Goal: Information Seeking & Learning: Find specific fact

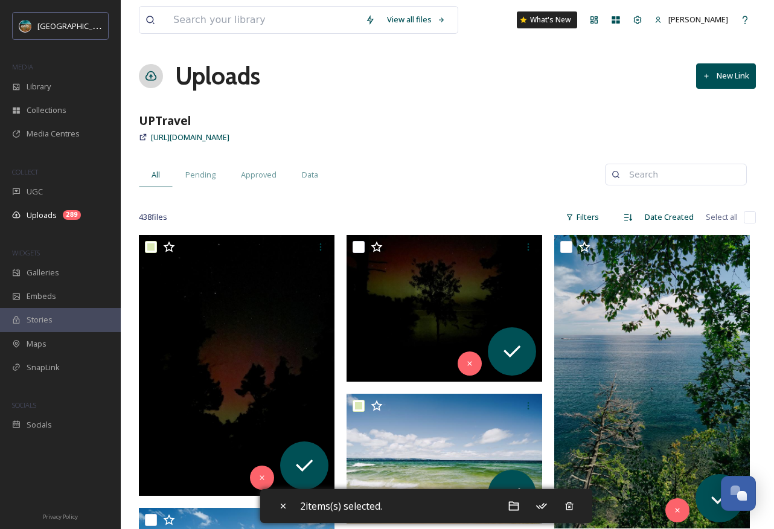
scroll to position [4770, 0]
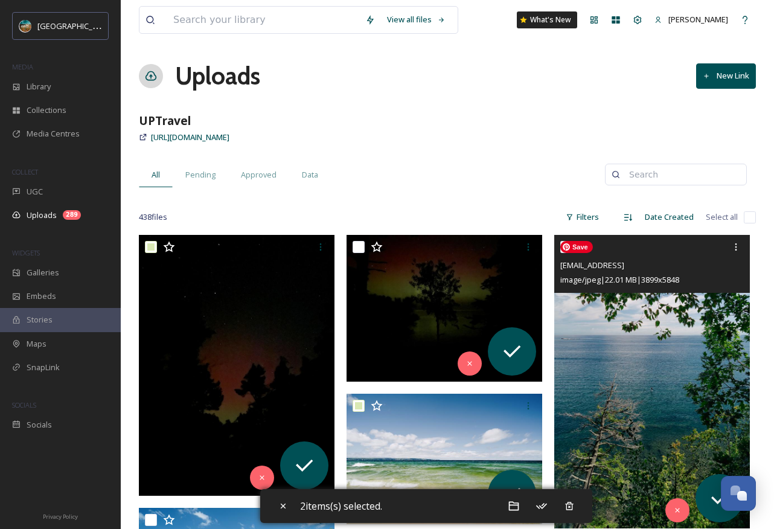
click at [660, 391] on img at bounding box center [652, 382] width 196 height 294
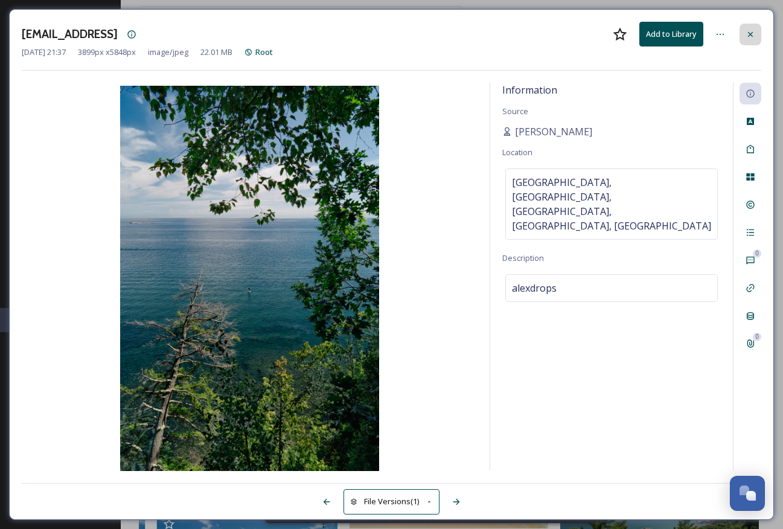
click at [746, 36] on icon at bounding box center [751, 35] width 10 height 10
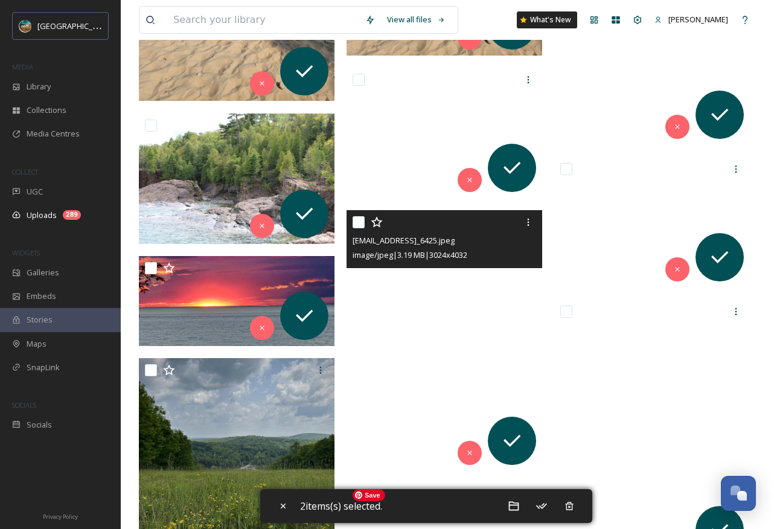
scroll to position [7996, 0]
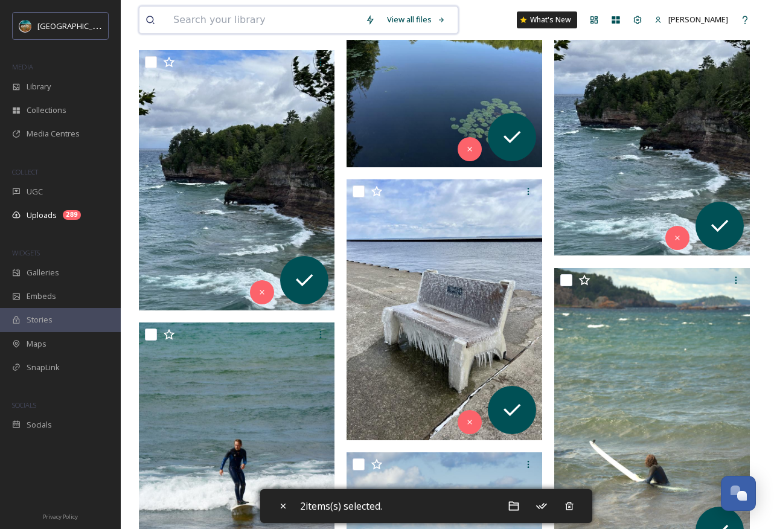
click at [250, 17] on input at bounding box center [263, 20] width 192 height 27
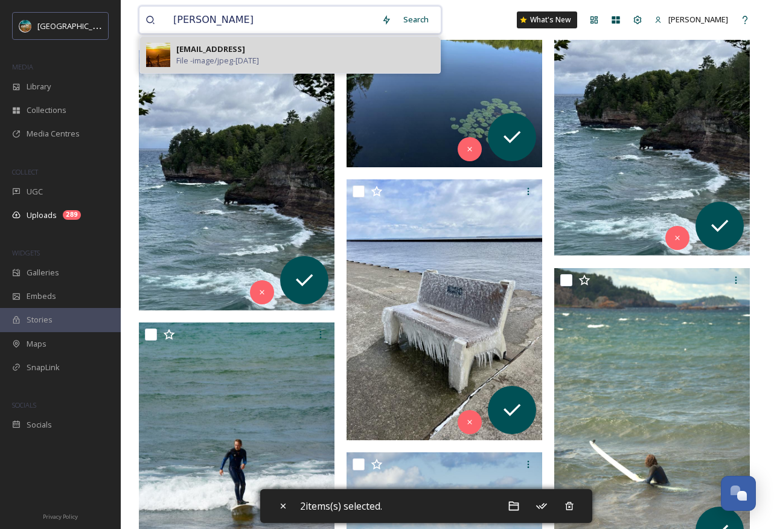
type input "[PERSON_NAME]"
click at [251, 55] on span "File - image/jpeg - [DATE]" at bounding box center [217, 60] width 83 height 11
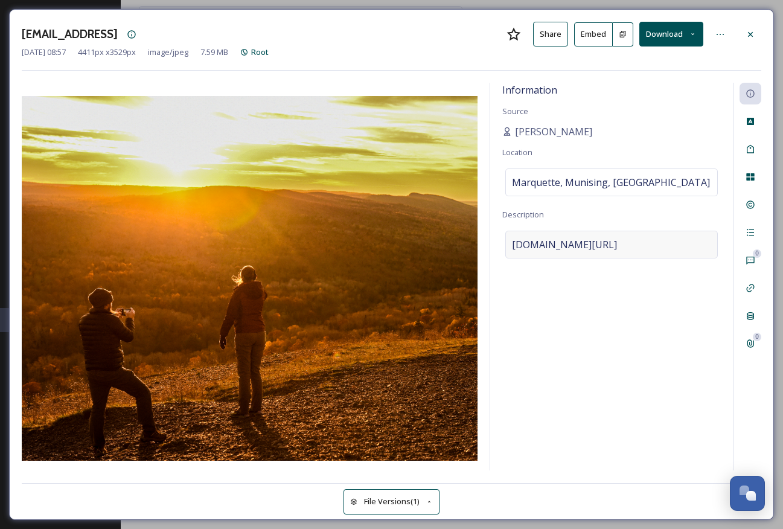
click at [617, 244] on span "[DOMAIN_NAME][URL]" at bounding box center [564, 244] width 105 height 14
click at [677, 244] on textarea "[DOMAIN_NAME][URL]" at bounding box center [612, 281] width 219 height 100
click at [630, 252] on textarea "[DOMAIN_NAME][URL]" at bounding box center [612, 281] width 219 height 100
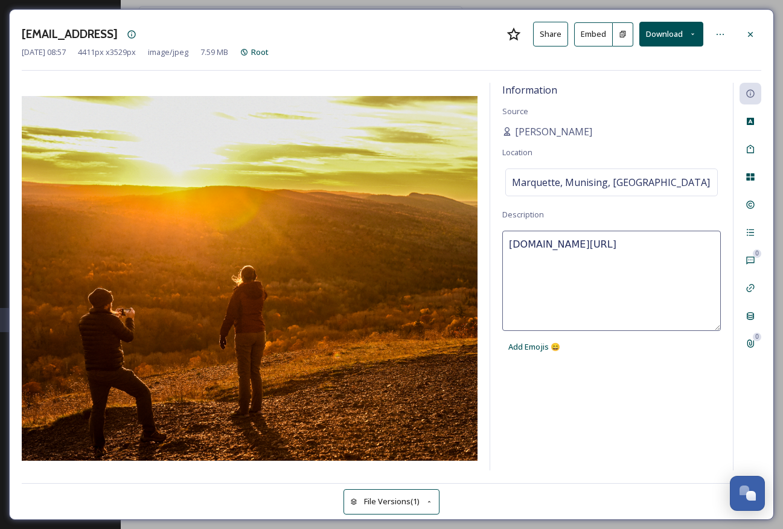
drag, startPoint x: 603, startPoint y: 242, endPoint x: 708, endPoint y: 248, distance: 105.3
click at [708, 248] on textarea "[DOMAIN_NAME][URL]" at bounding box center [612, 281] width 219 height 100
click at [755, 33] on icon at bounding box center [751, 35] width 10 height 10
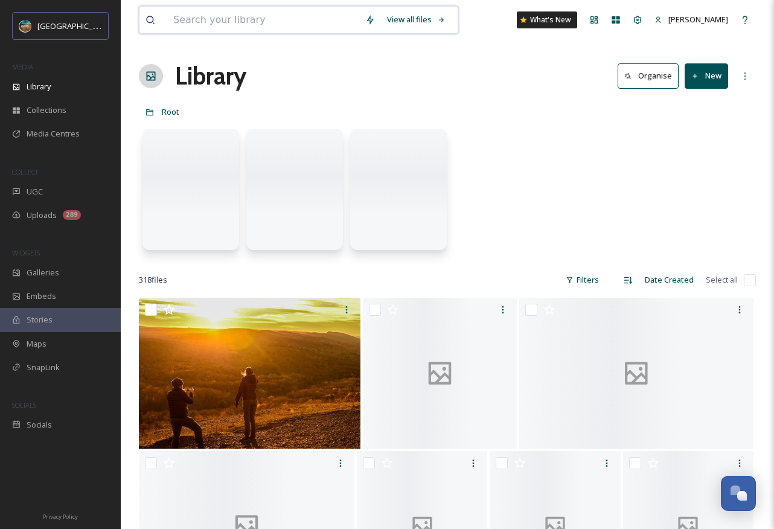
click at [244, 14] on input at bounding box center [263, 20] width 192 height 27
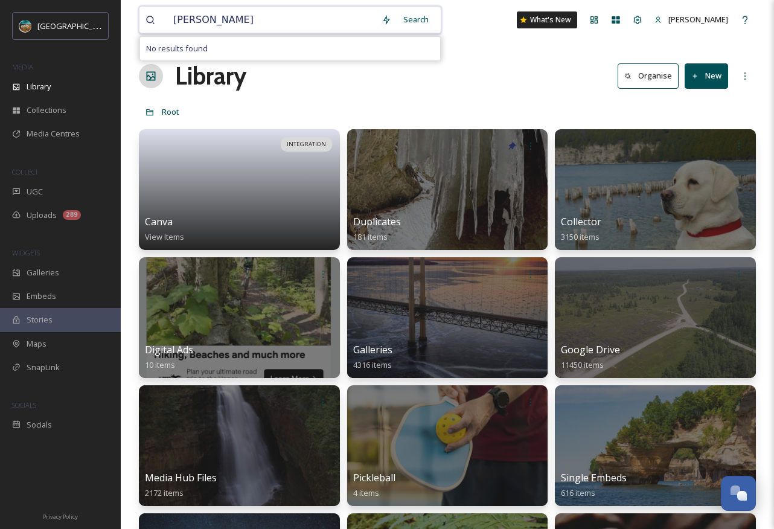
click at [284, 18] on input "[PERSON_NAME]" at bounding box center [271, 20] width 208 height 27
type input "bsms"
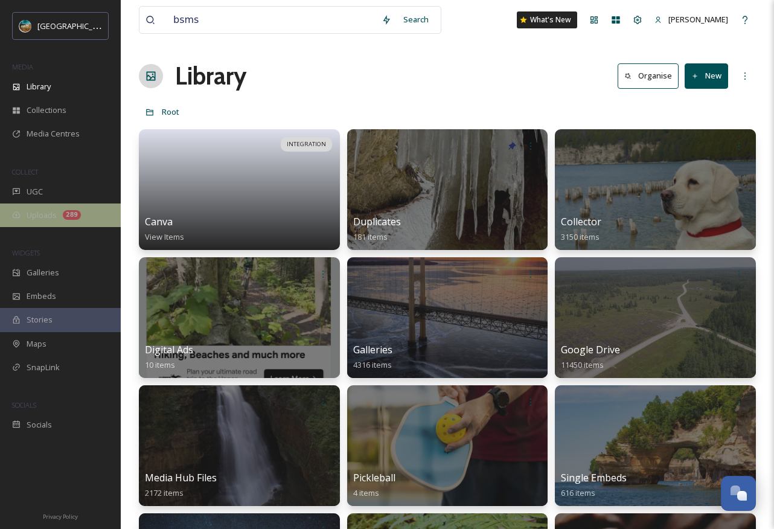
click at [57, 217] on div "Uploads 289" at bounding box center [60, 216] width 121 height 24
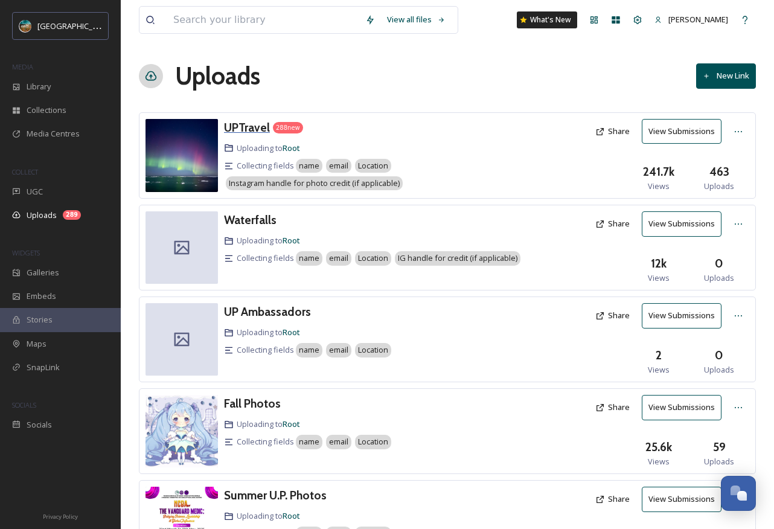
click at [260, 129] on h3 "UPTravel" at bounding box center [247, 127] width 46 height 14
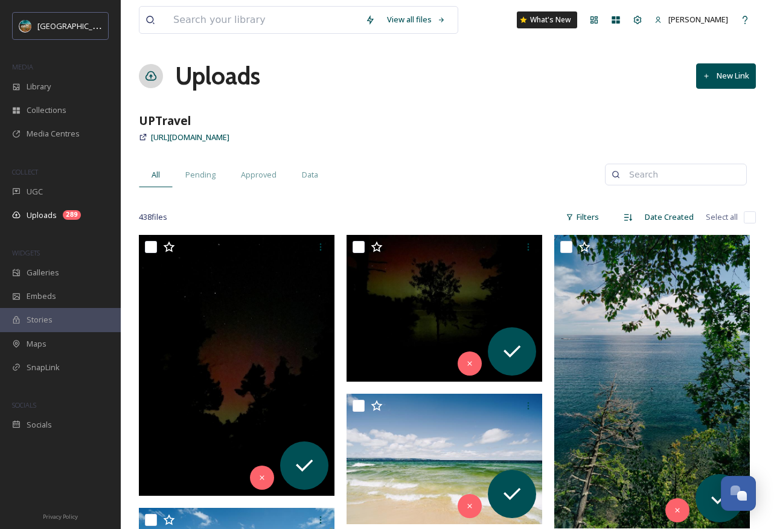
click at [663, 180] on input at bounding box center [681, 174] width 117 height 24
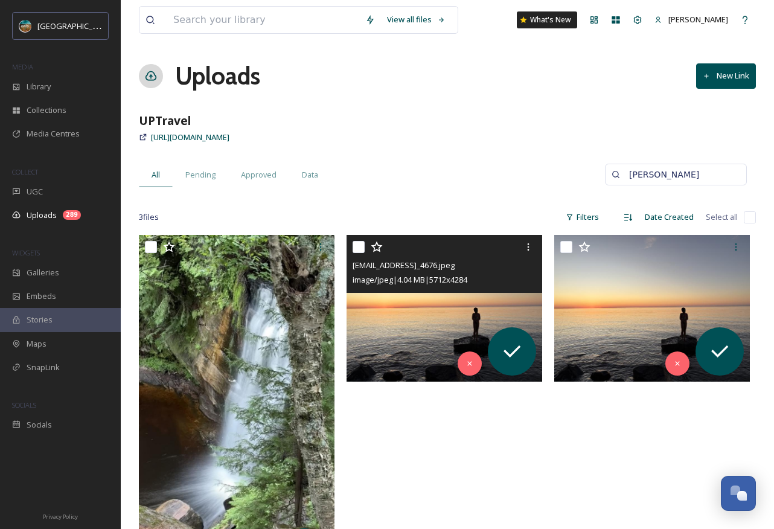
click at [452, 291] on div "[EMAIL_ADDRESS]_4676.jpeg image/jpeg | 4.04 MB | 5712 x 4284" at bounding box center [445, 264] width 196 height 58
click at [418, 359] on img at bounding box center [445, 308] width 196 height 147
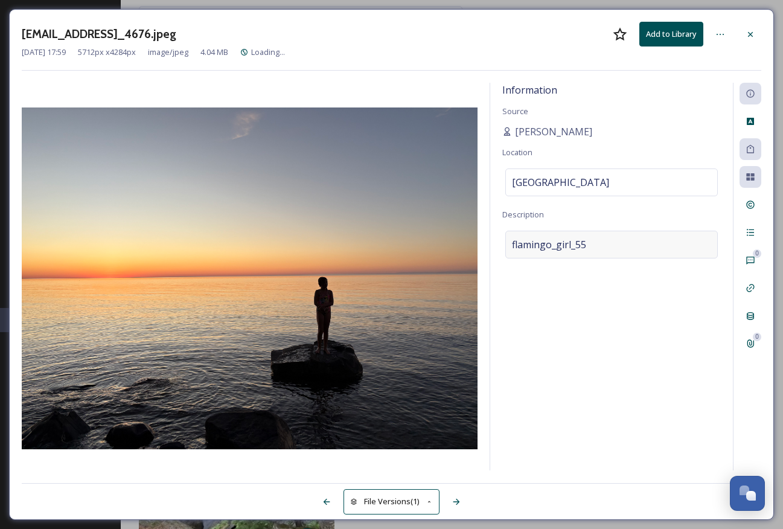
click at [587, 245] on div "flamingo_girl_55" at bounding box center [612, 245] width 213 height 28
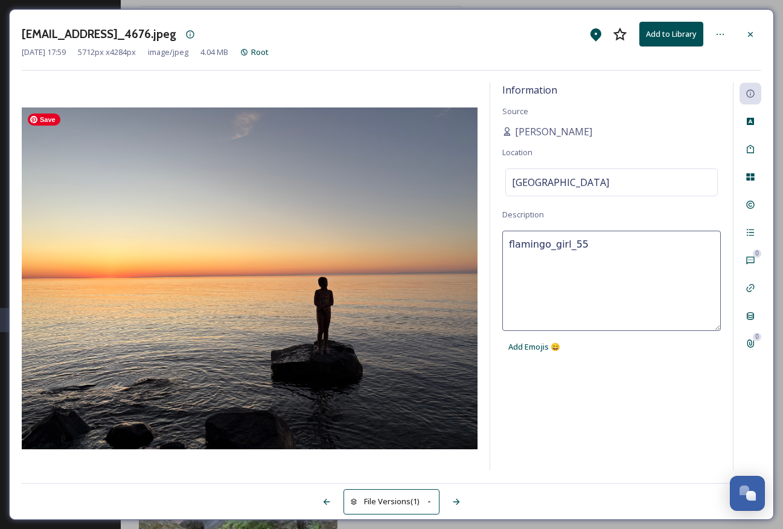
drag, startPoint x: 586, startPoint y: 245, endPoint x: 477, endPoint y: 235, distance: 109.7
click at [477, 235] on div "Information Source [PERSON_NAME] Location [GEOGRAPHIC_DATA] Description flaming…" at bounding box center [392, 277] width 740 height 388
click at [750, 41] on div at bounding box center [751, 35] width 22 height 22
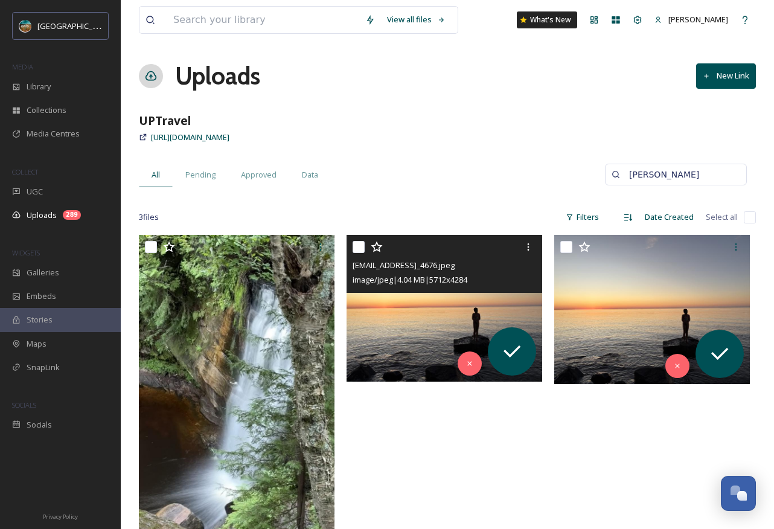
click at [649, 182] on input "[PERSON_NAME]" at bounding box center [681, 174] width 117 height 24
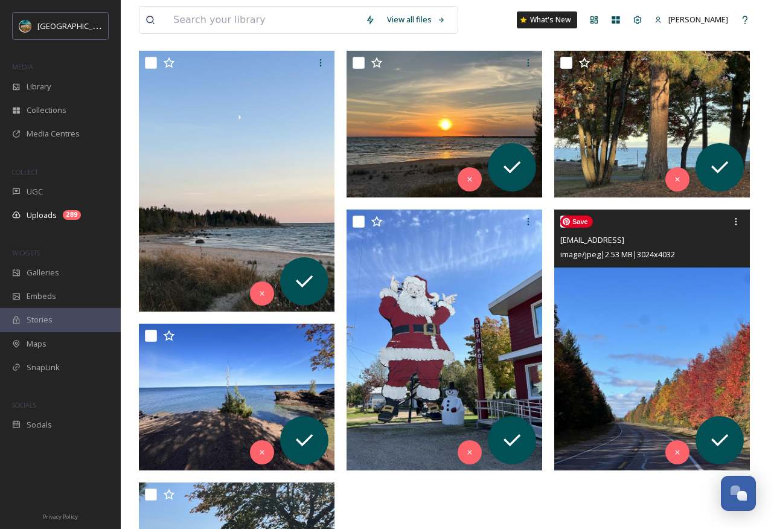
scroll to position [184, 0]
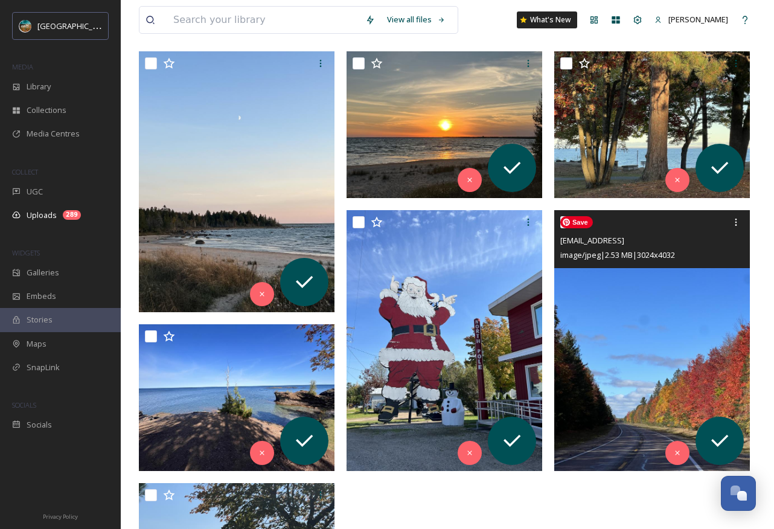
click at [657, 313] on img at bounding box center [652, 340] width 196 height 261
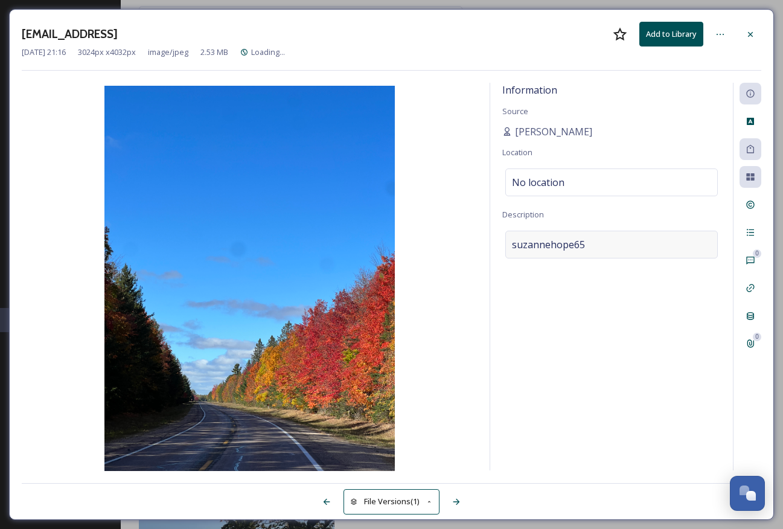
click at [607, 245] on div "suzannehope65" at bounding box center [612, 245] width 213 height 28
drag, startPoint x: 603, startPoint y: 247, endPoint x: 475, endPoint y: 245, distance: 128.7
click at [475, 245] on div "Information Source [PERSON_NAME] Location No location Description suzannehope65…" at bounding box center [392, 277] width 740 height 388
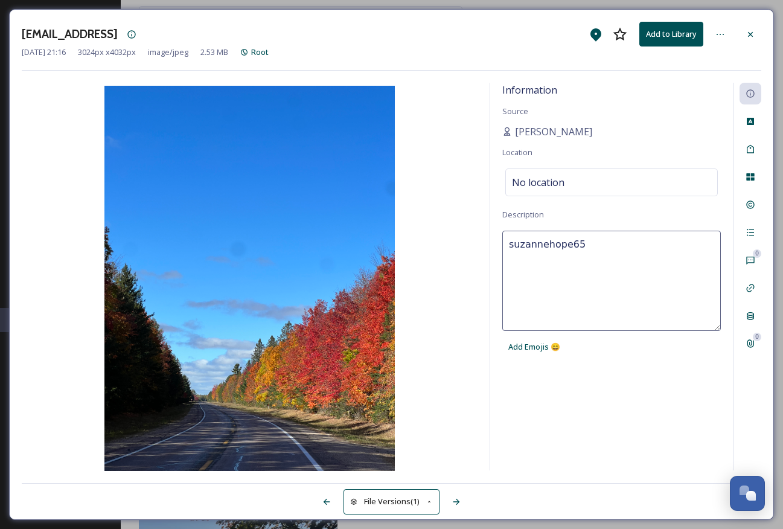
click at [634, 391] on div "Information Source [PERSON_NAME] Location No location Description suzannehope65…" at bounding box center [611, 277] width 243 height 388
click at [748, 33] on icon at bounding box center [751, 35] width 10 height 10
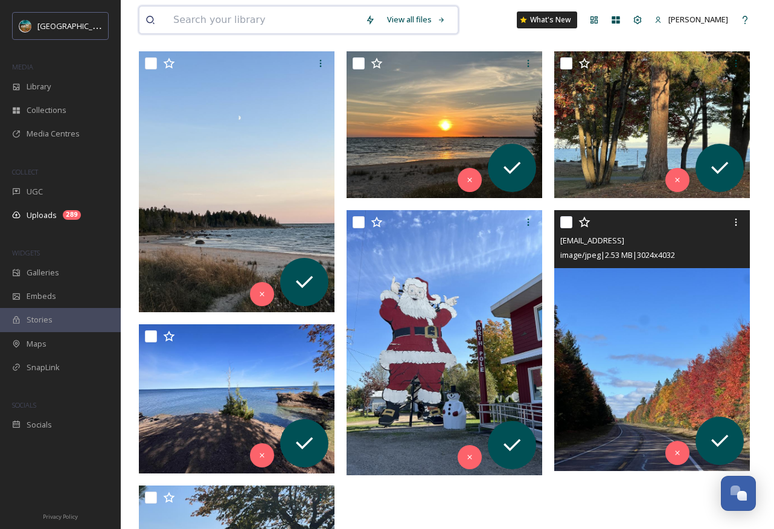
click at [276, 28] on input at bounding box center [263, 20] width 192 height 27
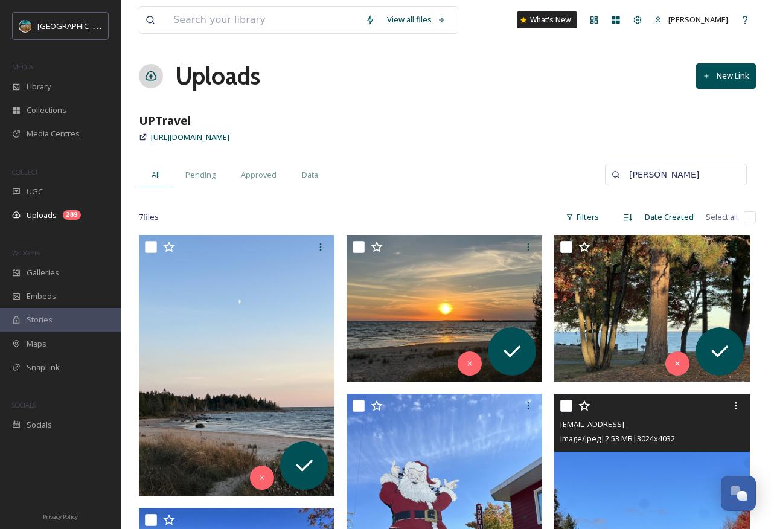
click at [666, 179] on input "[PERSON_NAME]" at bounding box center [681, 174] width 117 height 24
paste input "[PERSON_NAME]"
type input "[PERSON_NAME]"
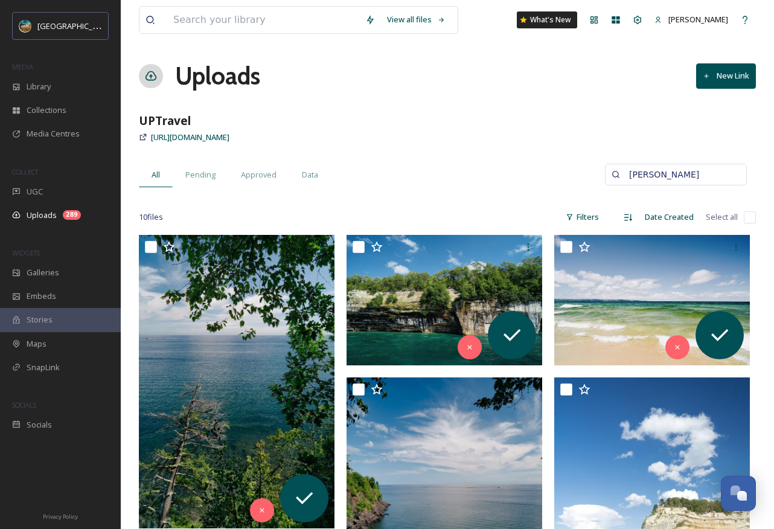
scroll to position [2, 0]
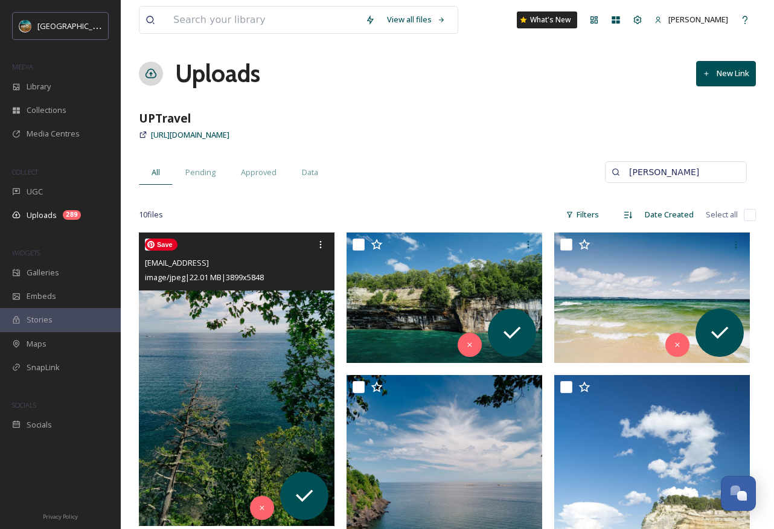
click at [304, 380] on img at bounding box center [237, 380] width 196 height 294
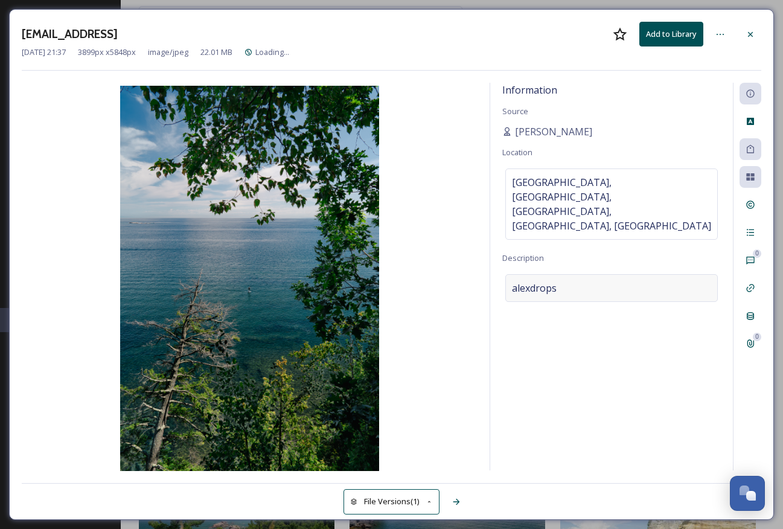
click at [641, 274] on div "alexdrops" at bounding box center [612, 288] width 213 height 28
drag, startPoint x: 623, startPoint y: 262, endPoint x: 510, endPoint y: 256, distance: 113.1
click at [510, 274] on textarea "alexdrops" at bounding box center [612, 324] width 219 height 100
click at [622, 435] on div "Information Source [PERSON_NAME] Location [GEOGRAPHIC_DATA], [GEOGRAPHIC_DATA],…" at bounding box center [611, 277] width 243 height 388
click at [577, 431] on div "Information Source [PERSON_NAME] Location [GEOGRAPHIC_DATA], [GEOGRAPHIC_DATA],…" at bounding box center [611, 277] width 243 height 388
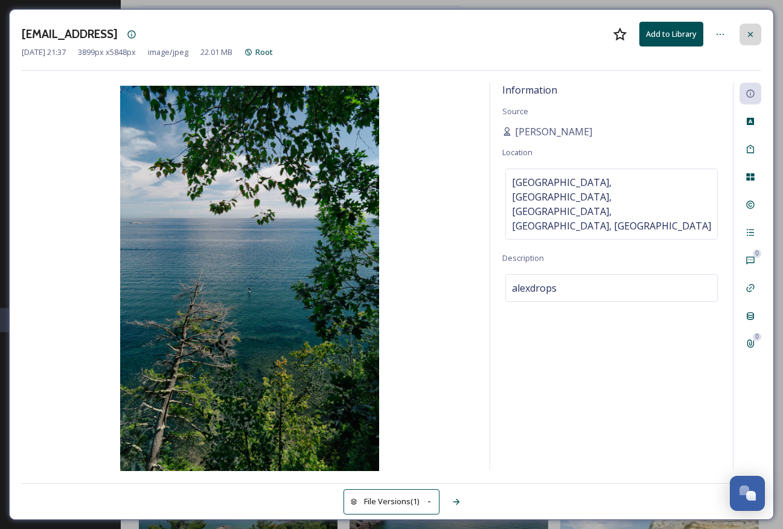
click at [750, 35] on icon at bounding box center [751, 35] width 10 height 10
